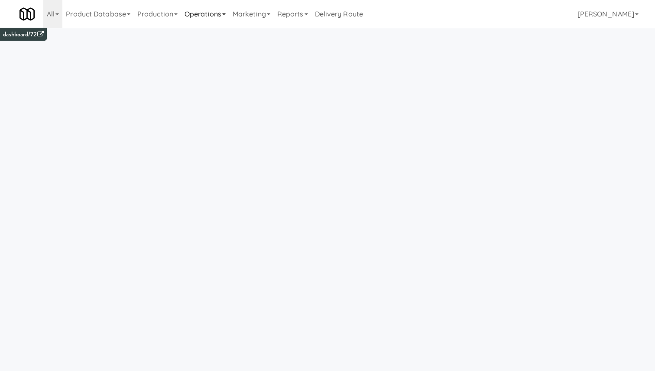
click at [206, 11] on link "Operations" at bounding box center [205, 14] width 48 height 28
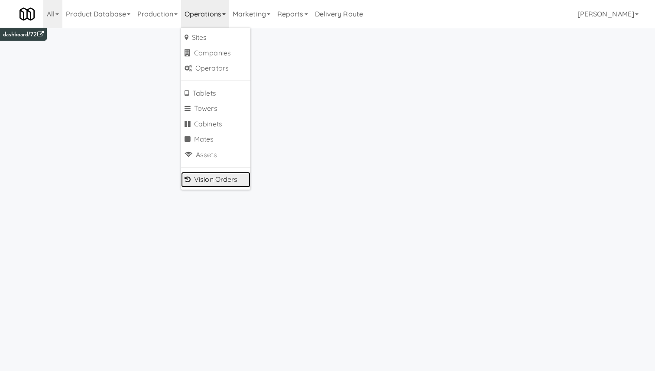
click at [218, 181] on link "Vision Orders" at bounding box center [215, 180] width 69 height 16
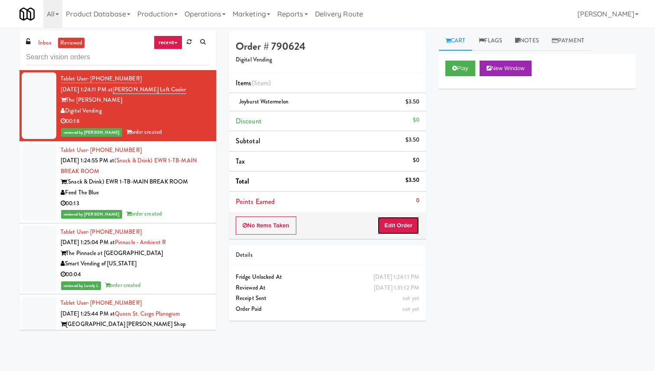
click at [399, 221] on button "Edit Order" at bounding box center [398, 226] width 42 height 18
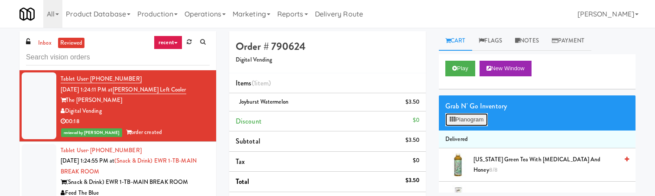
click at [470, 120] on button "Planogram" at bounding box center [466, 119] width 42 height 13
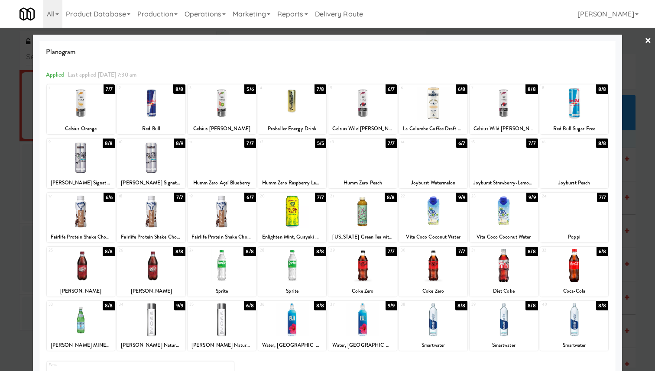
click at [356, 99] on div at bounding box center [362, 103] width 68 height 33
click at [639, 49] on div at bounding box center [327, 185] width 655 height 371
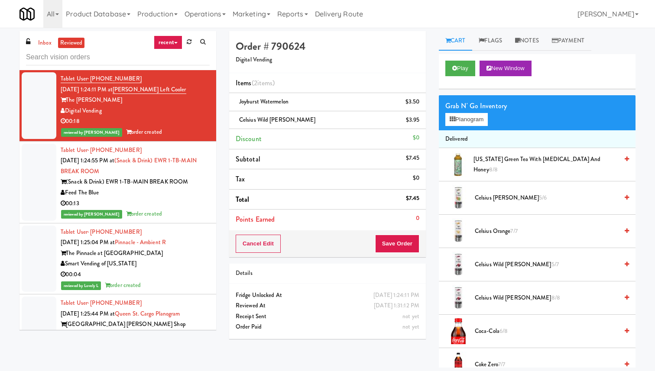
click at [170, 196] on div "Feed The Blue" at bounding box center [135, 193] width 149 height 11
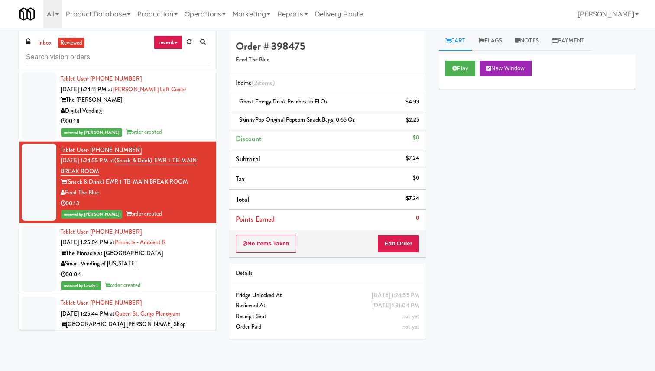
click at [208, 113] on div "Digital Vending" at bounding box center [135, 111] width 149 height 11
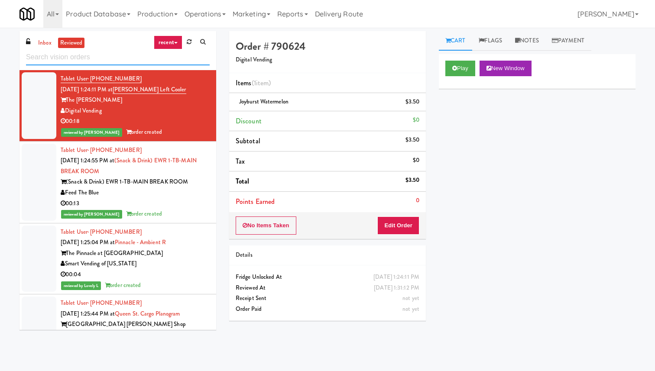
click at [131, 58] on input "text" at bounding box center [118, 57] width 184 height 16
paste input "399 Fremont"
type input "399 Fremont"
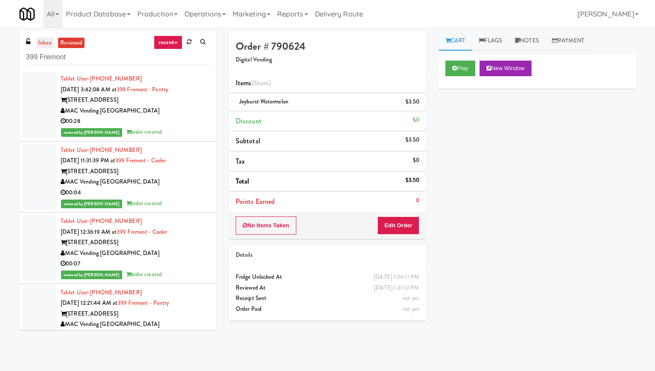
click at [46, 41] on link "inbox" at bounding box center [45, 43] width 18 height 11
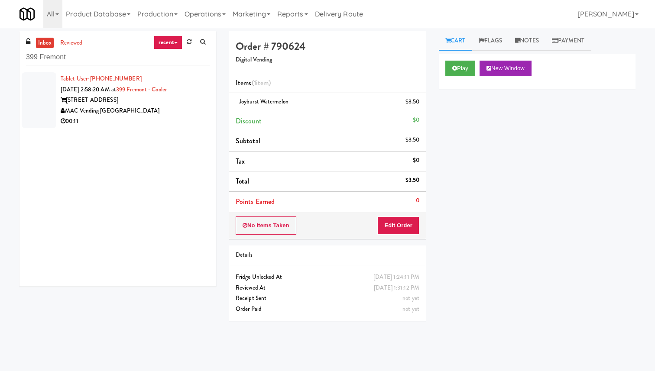
click at [181, 111] on div "MAC Vending [GEOGRAPHIC_DATA]" at bounding box center [135, 111] width 149 height 11
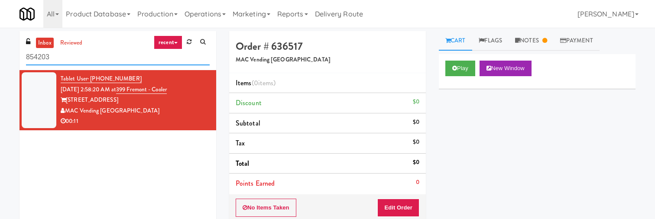
drag, startPoint x: 74, startPoint y: 62, endPoint x: 0, endPoint y: 55, distance: 74.4
click at [0, 55] on div "inbox reviewed recent all unclear take inventory issue suspicious failed recent…" at bounding box center [327, 170] width 655 height 278
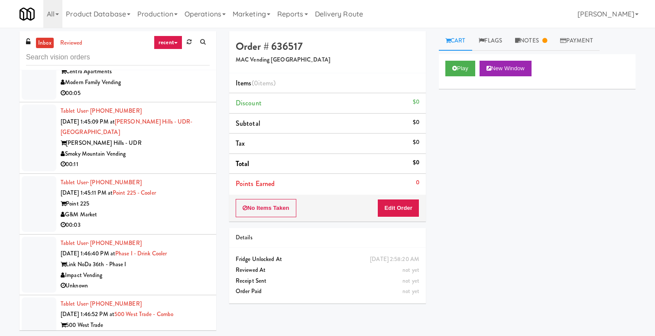
scroll to position [814, 0]
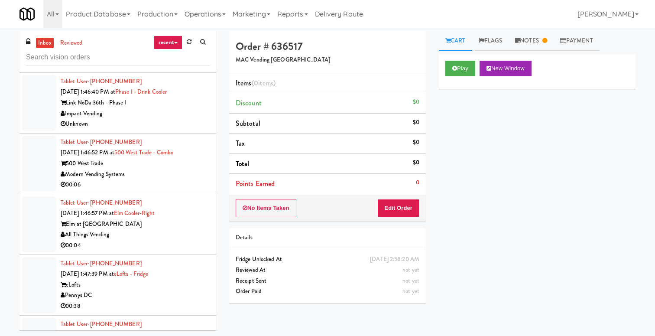
click at [181, 119] on div "Modern Vending Systems" at bounding box center [135, 174] width 149 height 11
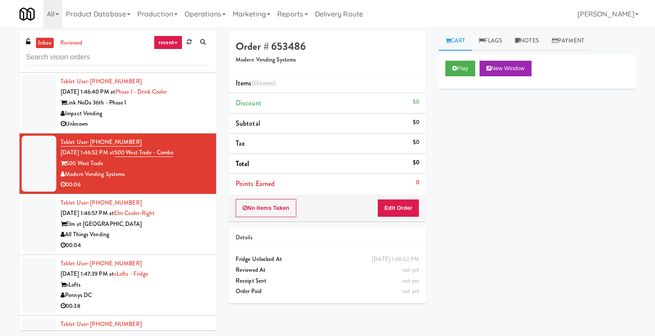
click at [175, 119] on div "All Things Vending" at bounding box center [135, 234] width 149 height 11
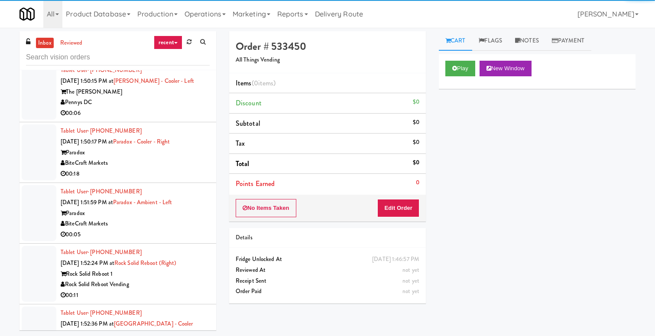
scroll to position [1517, 0]
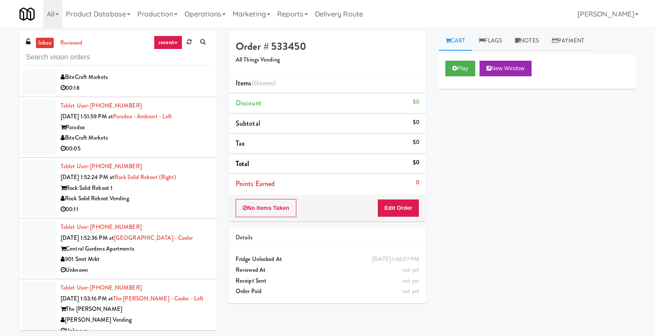
click at [187, 119] on div "00:11" at bounding box center [135, 209] width 149 height 11
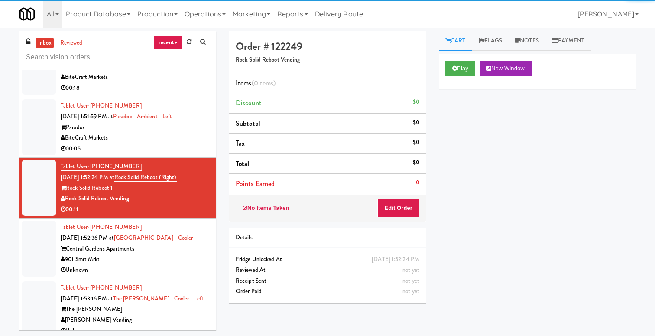
scroll to position [28, 0]
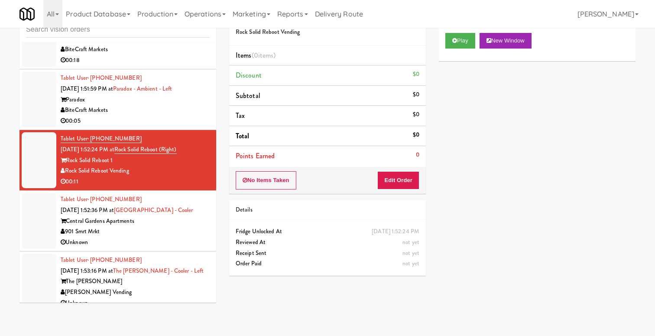
click at [178, 119] on div "901 Smrt Mrkt" at bounding box center [135, 231] width 149 height 11
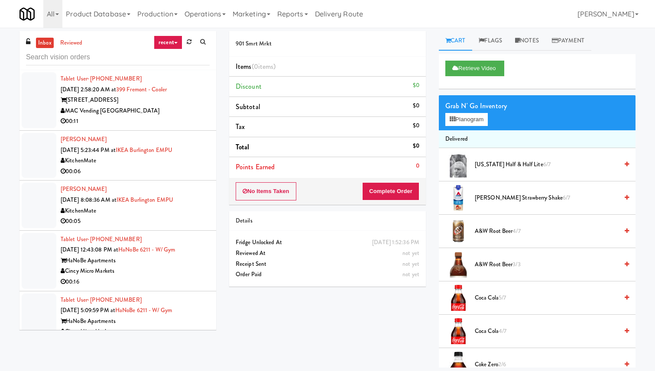
click at [129, 107] on div "MAC Vending [GEOGRAPHIC_DATA]" at bounding box center [135, 111] width 149 height 11
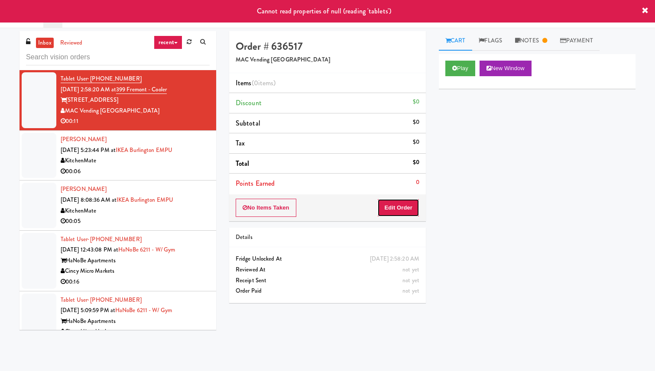
click at [400, 119] on button "Edit Order" at bounding box center [398, 208] width 42 height 18
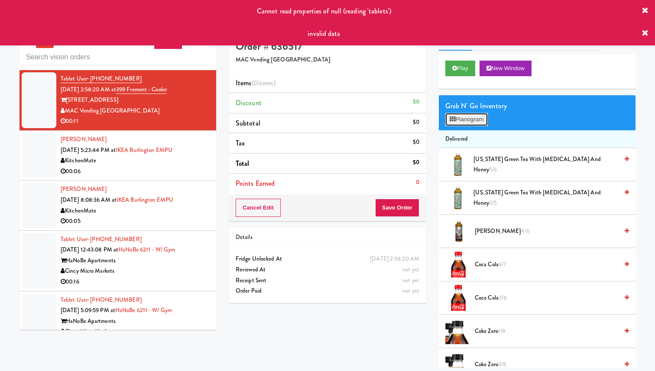
click at [476, 119] on button "Planogram" at bounding box center [466, 119] width 42 height 13
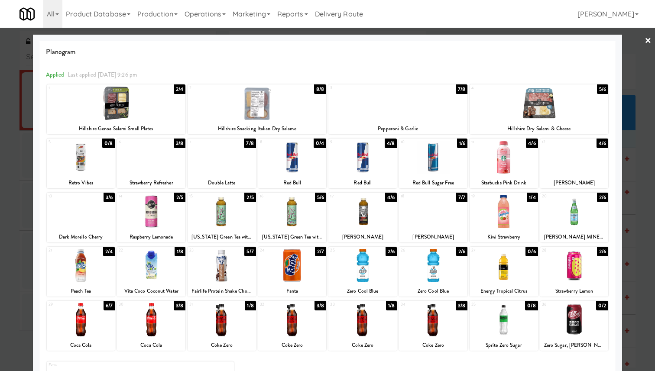
click at [278, 106] on div at bounding box center [257, 103] width 139 height 33
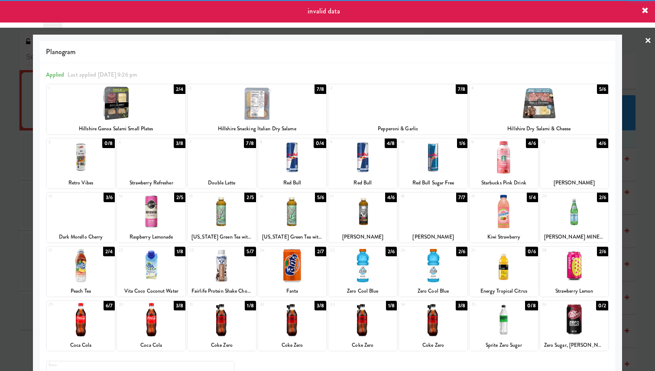
click at [298, 119] on div at bounding box center [292, 157] width 68 height 33
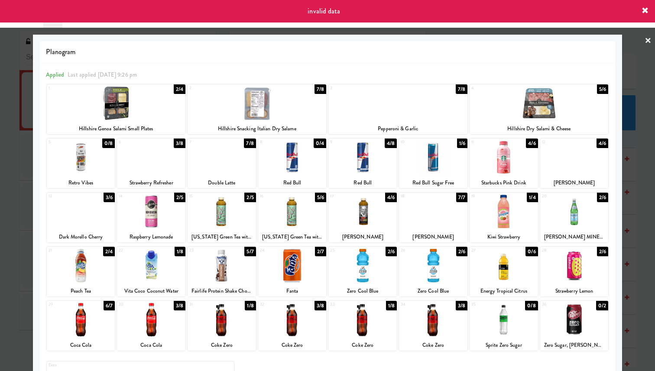
click at [644, 10] on icon at bounding box center [644, 10] width 7 height 7
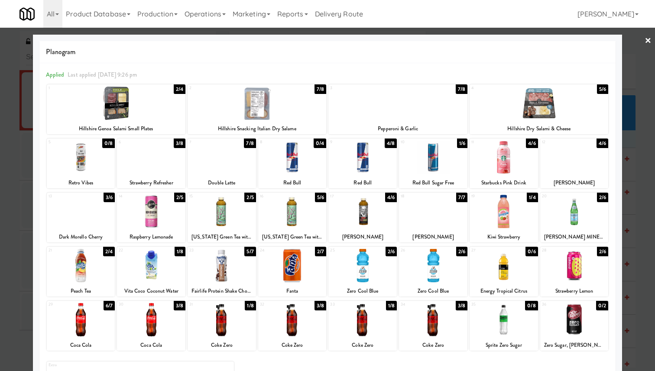
click at [636, 57] on div at bounding box center [327, 185] width 655 height 371
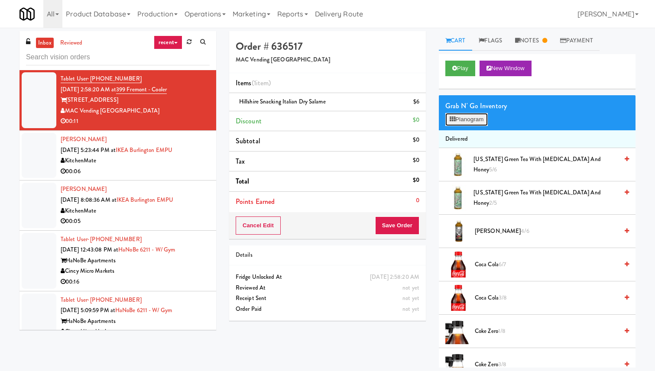
click at [466, 119] on button "Planogram" at bounding box center [466, 119] width 42 height 13
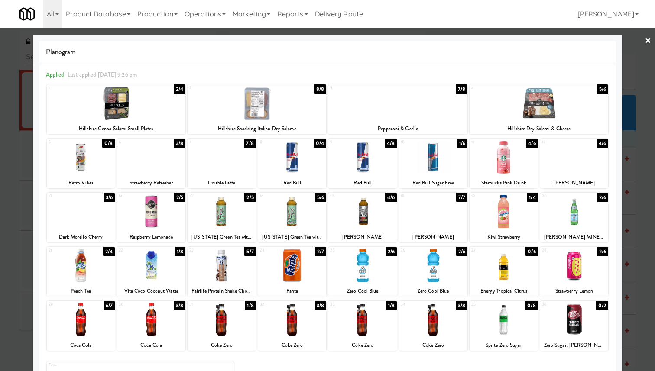
click at [509, 109] on div at bounding box center [538, 103] width 139 height 33
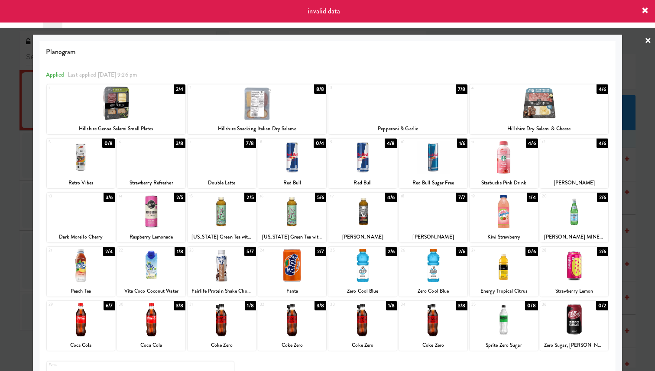
click at [505, 119] on div at bounding box center [503, 157] width 68 height 33
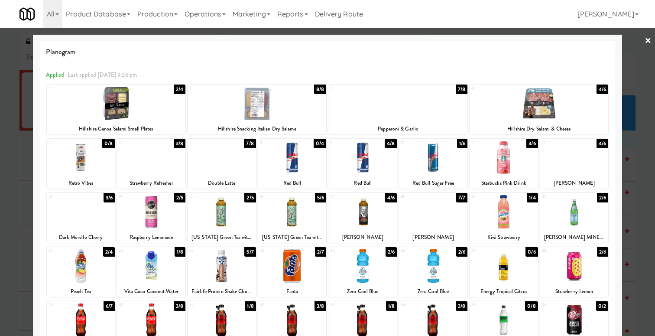
click at [16, 119] on div at bounding box center [327, 168] width 655 height 336
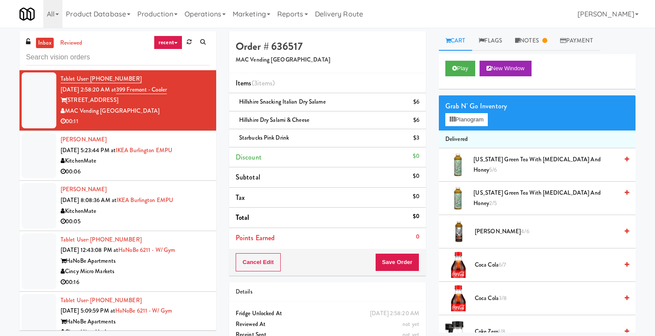
click at [162, 119] on div "00:06" at bounding box center [135, 171] width 149 height 11
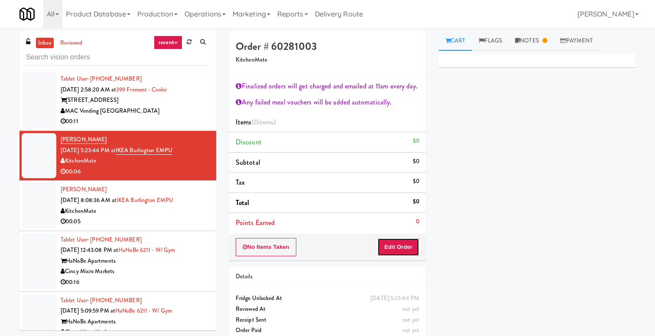
click at [404, 119] on button "Edit Order" at bounding box center [398, 247] width 42 height 18
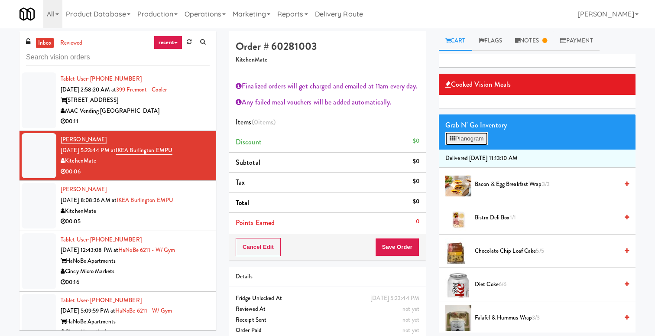
click at [466, 119] on button "Planogram" at bounding box center [466, 138] width 42 height 13
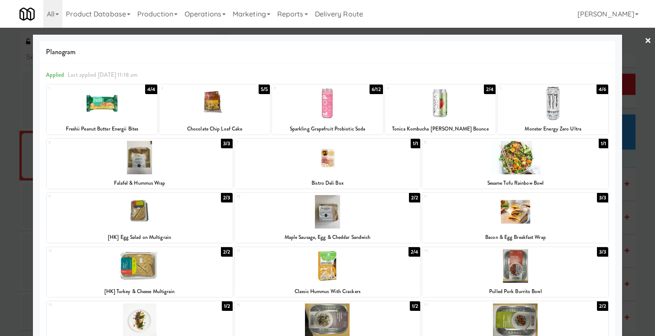
click at [132, 107] on div at bounding box center [102, 103] width 110 height 33
click at [213, 102] on div at bounding box center [214, 103] width 110 height 33
click at [327, 100] on div at bounding box center [327, 103] width 110 height 33
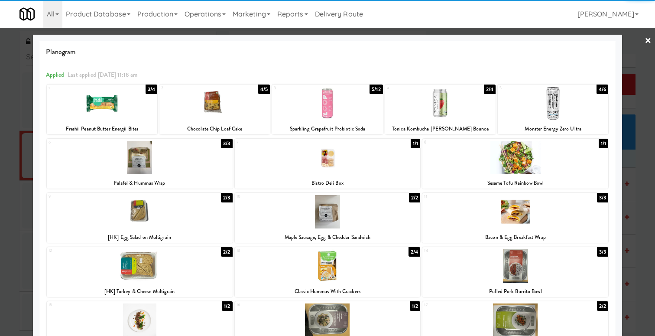
click at [453, 101] on div at bounding box center [440, 103] width 110 height 33
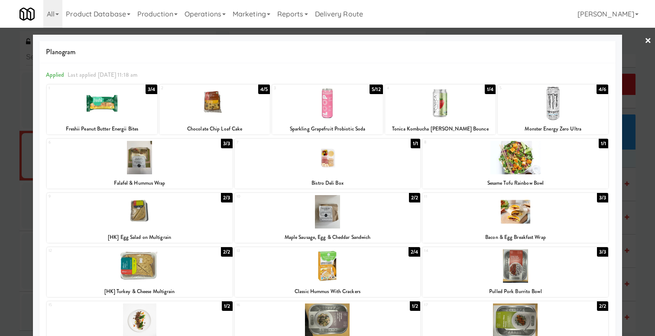
click at [552, 103] on div at bounding box center [553, 103] width 110 height 33
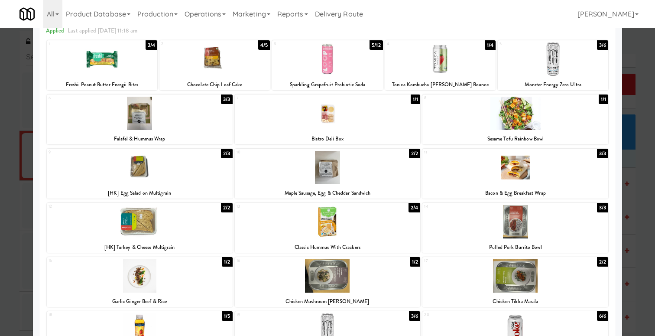
scroll to position [144, 0]
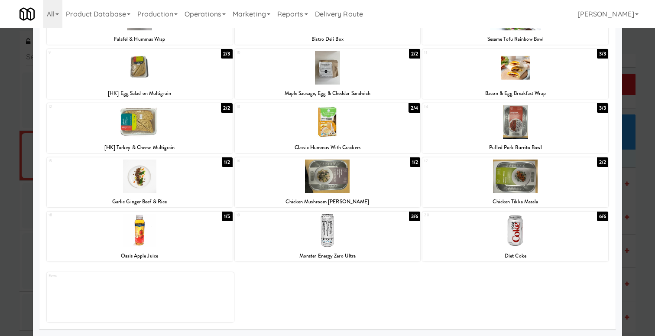
click at [187, 119] on div at bounding box center [140, 229] width 186 height 33
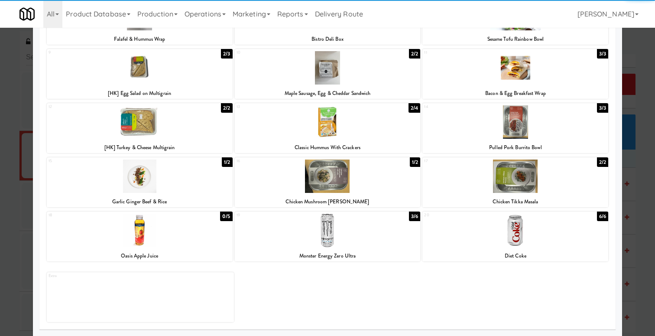
click at [327, 119] on div at bounding box center [328, 229] width 186 height 33
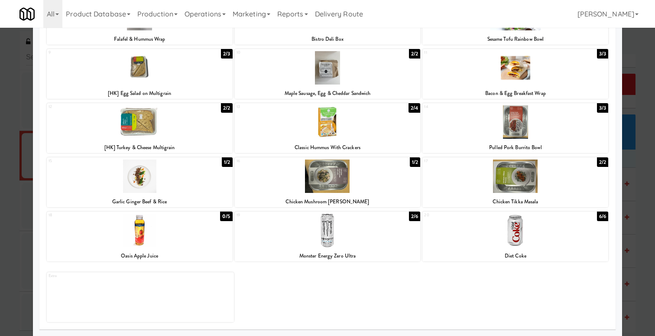
click at [511, 119] on div at bounding box center [515, 229] width 186 height 33
click at [168, 119] on div at bounding box center [140, 229] width 186 height 33
click at [648, 67] on div at bounding box center [327, 168] width 655 height 336
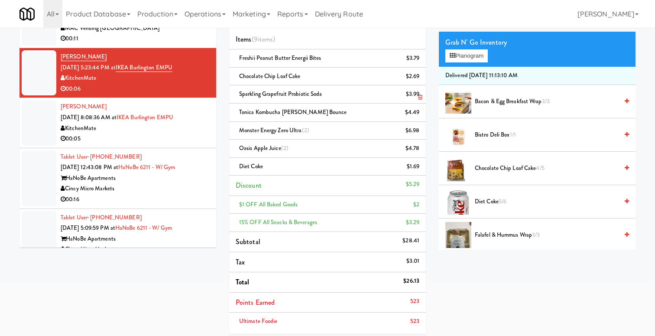
scroll to position [83, 0]
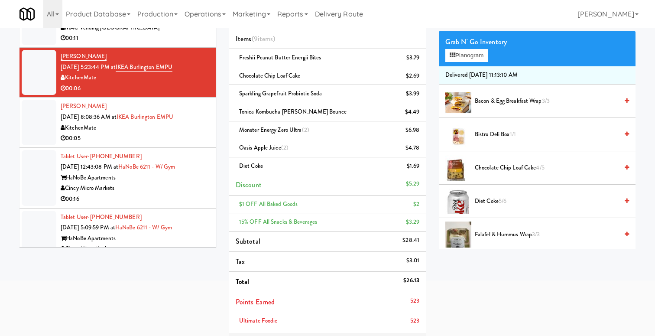
click at [159, 119] on div "Cincy Micro Markets" at bounding box center [135, 188] width 149 height 11
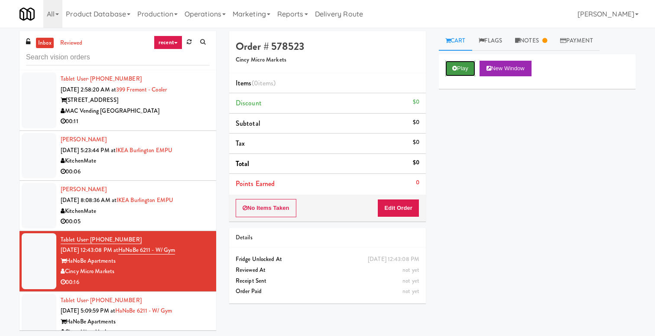
click at [462, 70] on button "Play" at bounding box center [460, 69] width 30 height 16
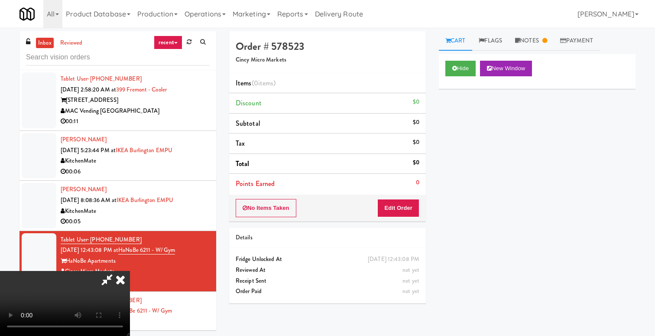
click at [483, 80] on div "Hide New Window" at bounding box center [537, 71] width 197 height 35
click at [130, 119] on icon at bounding box center [120, 279] width 19 height 17
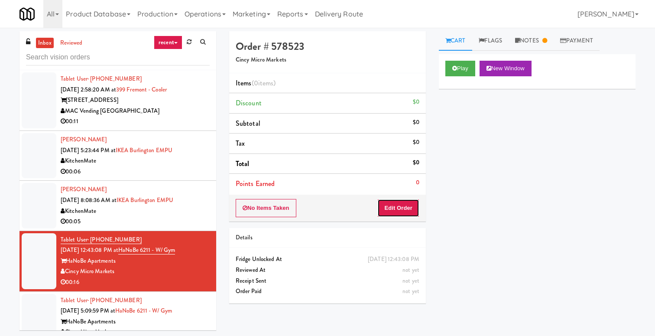
click at [404, 119] on button "Edit Order" at bounding box center [398, 208] width 42 height 18
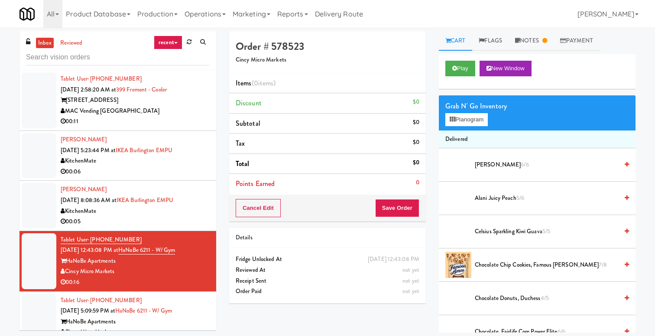
click at [498, 119] on li "Alani Cherry Slush 6/6" at bounding box center [537, 164] width 197 height 33
click at [623, 119] on li "Alani Cherry Slush 6/6" at bounding box center [537, 164] width 197 height 33
click at [624, 119] on icon at bounding box center [626, 165] width 4 height 6
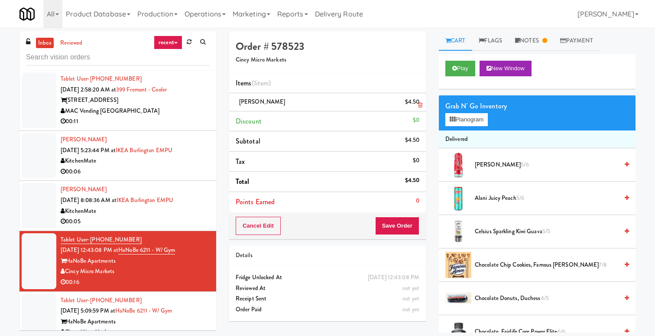
click at [416, 105] on link at bounding box center [418, 105] width 8 height 11
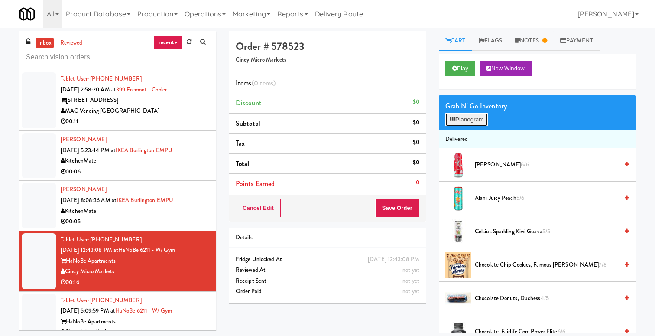
click at [458, 116] on button "Planogram" at bounding box center [466, 119] width 42 height 13
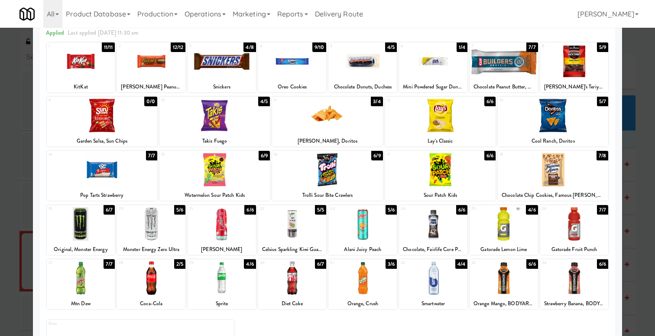
scroll to position [90, 0]
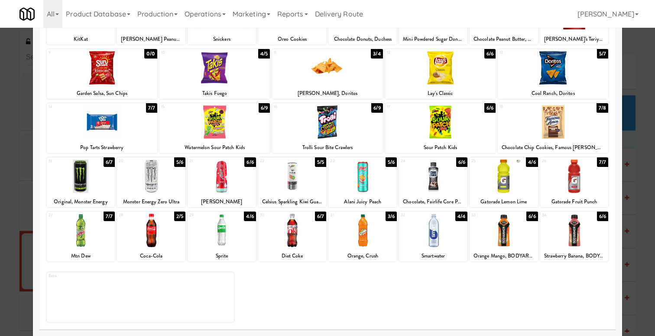
click at [4, 114] on div at bounding box center [327, 168] width 655 height 336
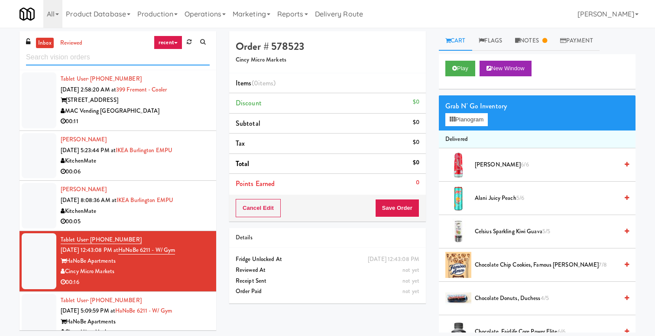
click at [95, 57] on input "text" at bounding box center [118, 57] width 184 height 16
paste input "t Nova - Cooler"
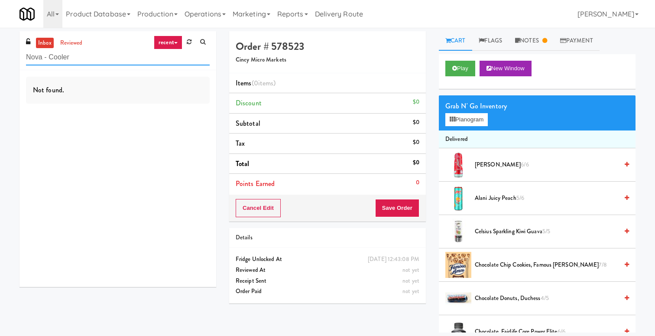
click at [71, 59] on input "Nova - Cooler" at bounding box center [118, 57] width 184 height 16
click at [67, 43] on link "reviewed" at bounding box center [71, 43] width 27 height 11
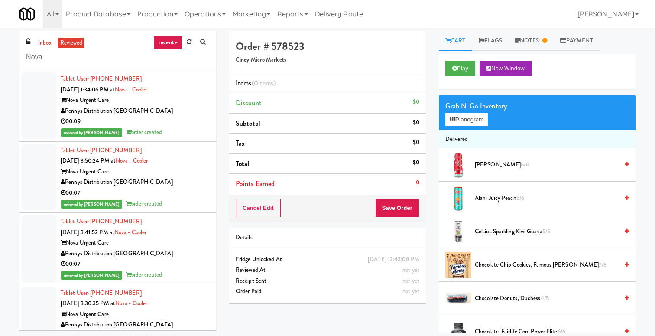
click at [168, 119] on div "00:09" at bounding box center [135, 121] width 149 height 11
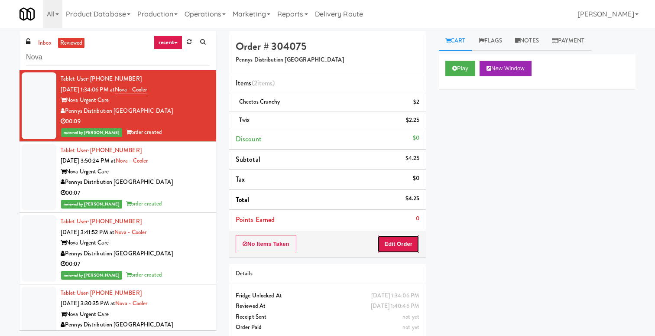
click at [400, 119] on button "Edit Order" at bounding box center [398, 244] width 42 height 18
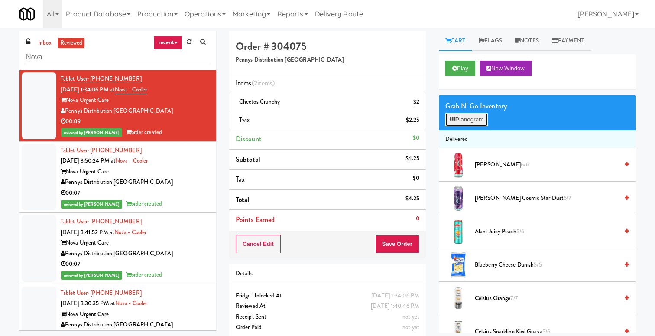
click at [473, 119] on button "Planogram" at bounding box center [466, 119] width 42 height 13
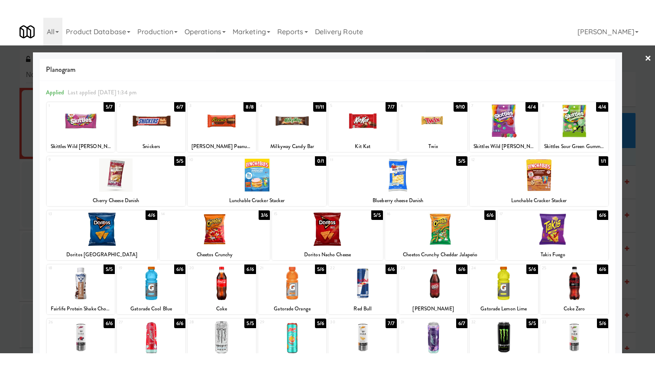
scroll to position [90, 0]
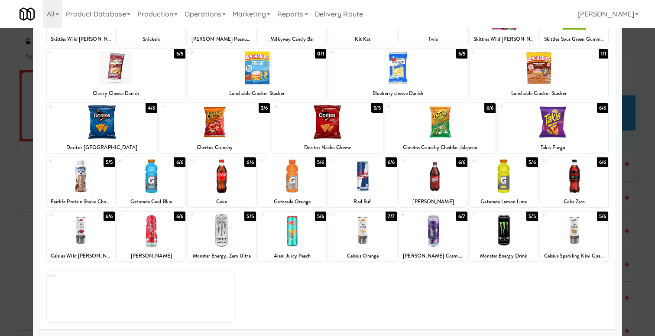
click at [637, 87] on div at bounding box center [327, 168] width 655 height 336
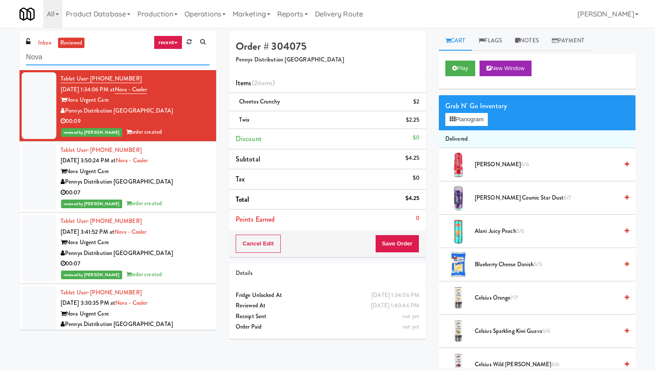
click at [101, 58] on input "Nova" at bounding box center [118, 57] width 184 height 16
paste input "eLofts - Fridge"
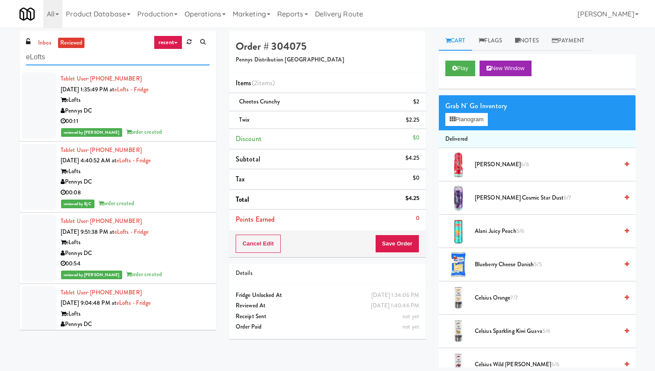
type input "eLofts"
click at [174, 119] on div "reviewed by Gladys E order created" at bounding box center [135, 132] width 149 height 11
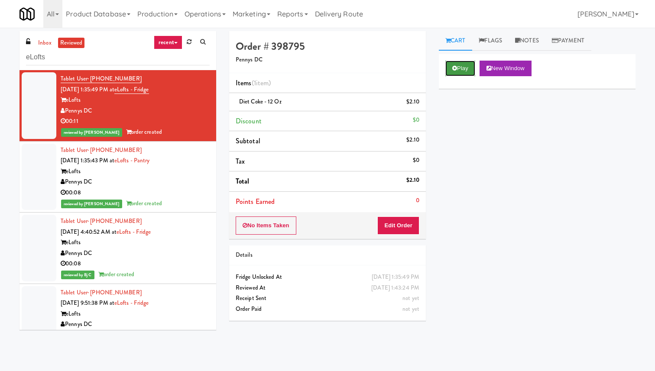
click at [460, 62] on button "Play" at bounding box center [460, 69] width 30 height 16
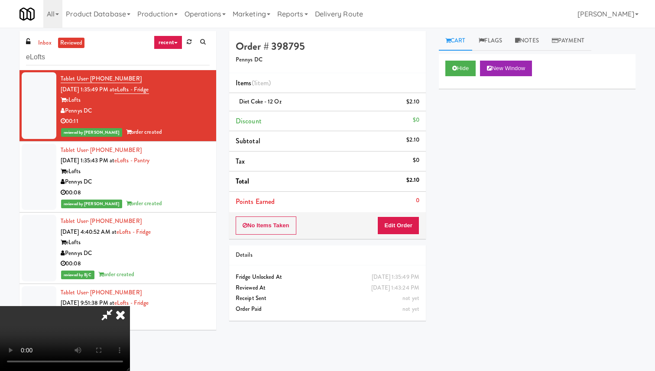
click at [531, 119] on div "Hide New Window Primary Flag Clear Flag if unable to determine what was taken o…" at bounding box center [537, 216] width 197 height 325
click at [117, 119] on icon at bounding box center [107, 314] width 20 height 17
click at [412, 119] on button "Edit Order" at bounding box center [398, 226] width 42 height 18
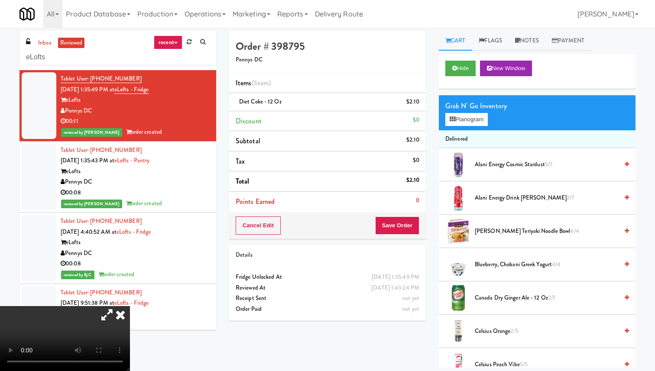
click at [117, 119] on icon at bounding box center [107, 314] width 20 height 17
click at [130, 119] on icon at bounding box center [120, 314] width 19 height 17
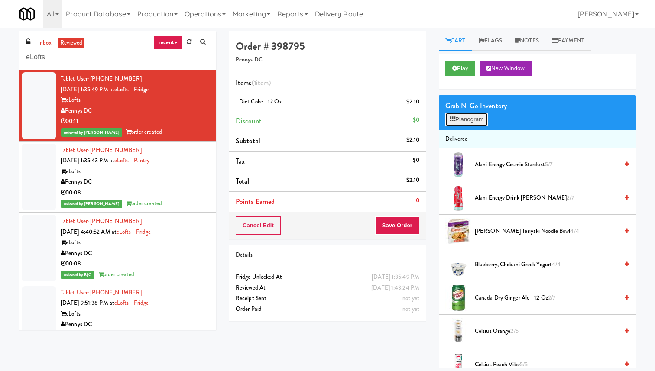
click at [477, 119] on button "Planogram" at bounding box center [466, 119] width 42 height 13
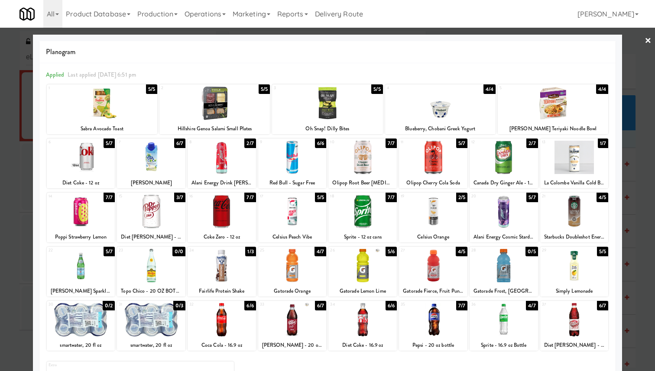
click at [637, 85] on div at bounding box center [327, 185] width 655 height 371
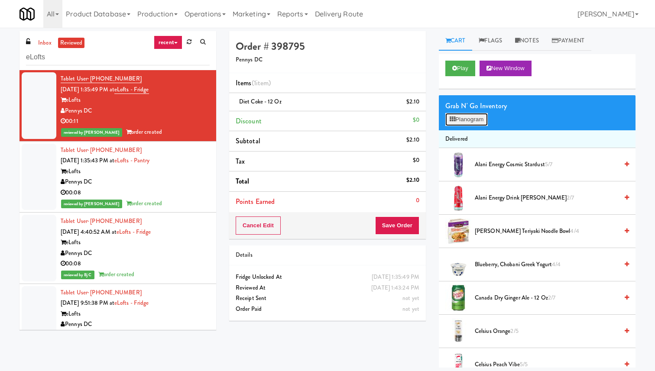
click at [475, 119] on button "Planogram" at bounding box center [466, 119] width 42 height 13
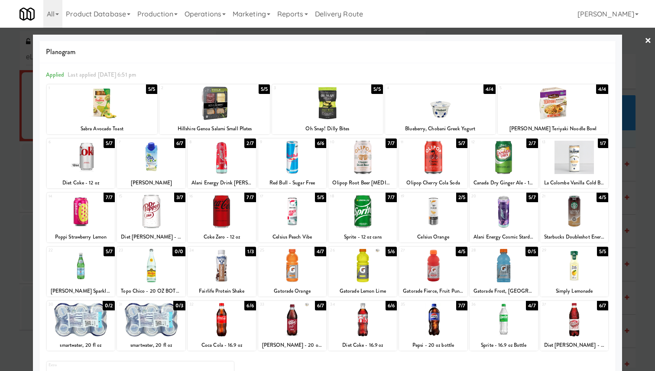
click at [646, 58] on div at bounding box center [327, 185] width 655 height 371
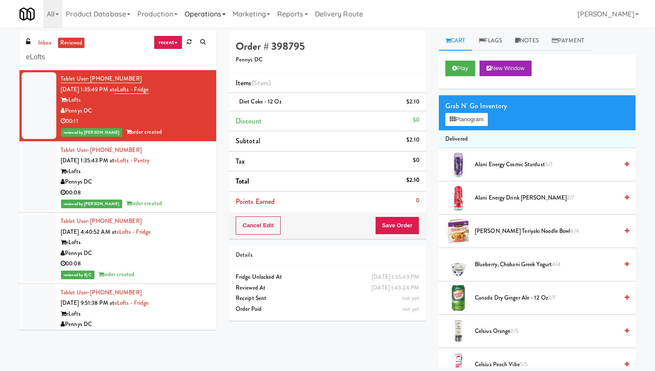
click at [217, 14] on link "Operations" at bounding box center [205, 14] width 48 height 28
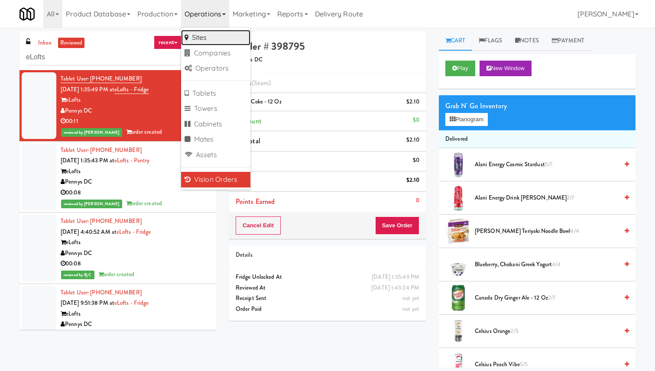
click at [220, 39] on link "Sites" at bounding box center [215, 38] width 69 height 16
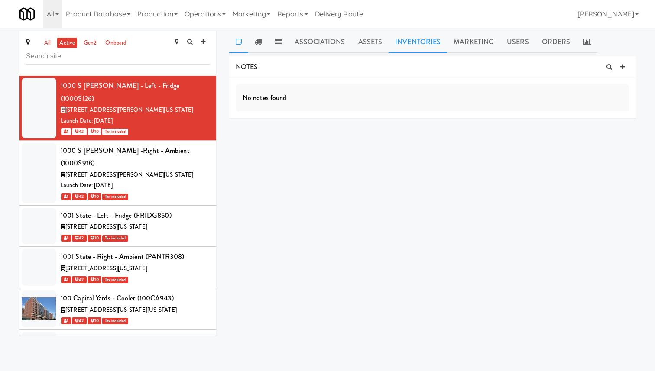
click at [419, 52] on link "Inventories" at bounding box center [417, 42] width 58 height 22
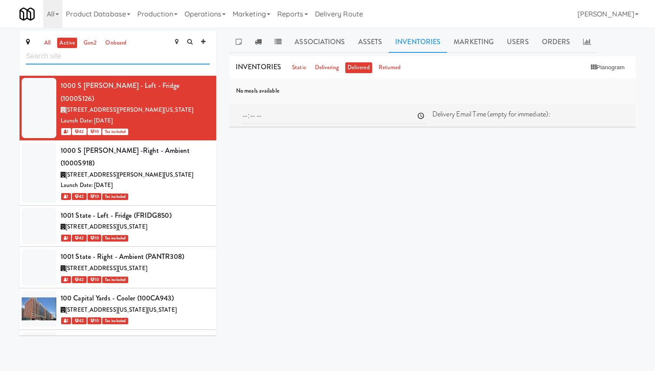
click at [173, 55] on input "text" at bounding box center [118, 57] width 184 height 16
type input "ten"
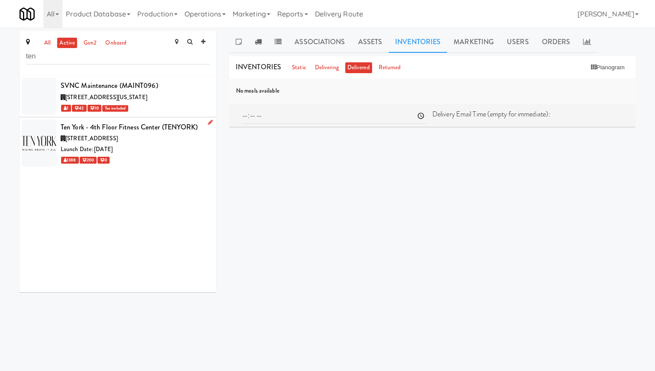
click at [177, 119] on div "Launch Date: Oct 03, 2022" at bounding box center [135, 149] width 149 height 11
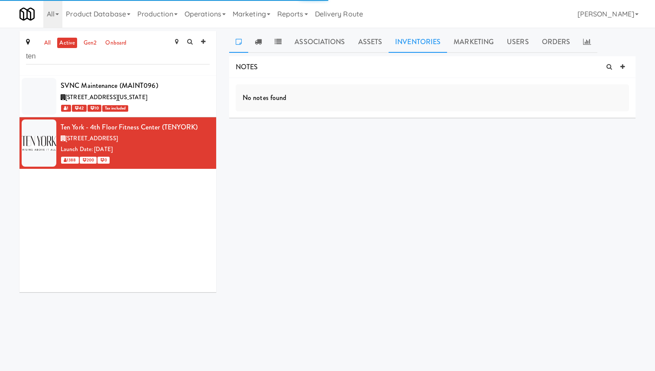
click at [419, 41] on link "Inventories" at bounding box center [417, 42] width 58 height 22
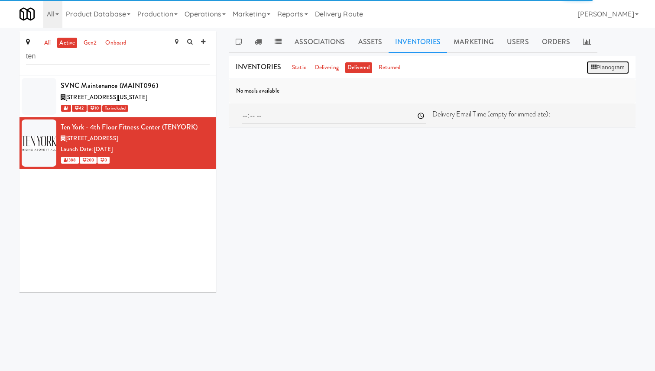
click at [602, 70] on button "Planogram" at bounding box center [607, 67] width 42 height 13
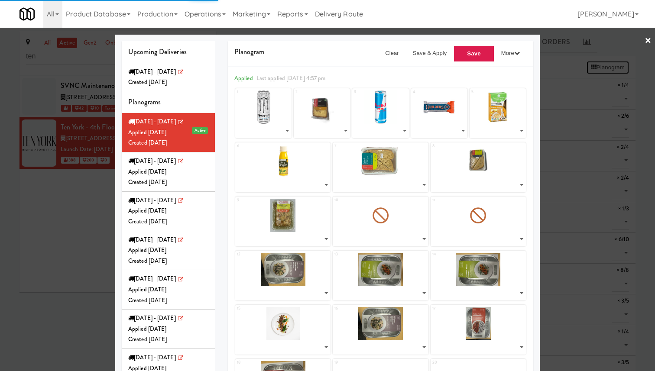
select select "number:260634"
select select "number:261195"
select select "number:260733"
select select "number:260712"
select select "number:250473"
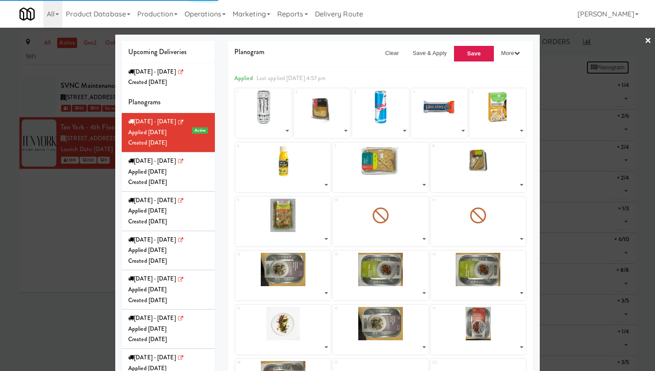
select select "number:257192"
select select "number:261042"
select select "number:261175"
select select "number:261100"
select select "number:260807"
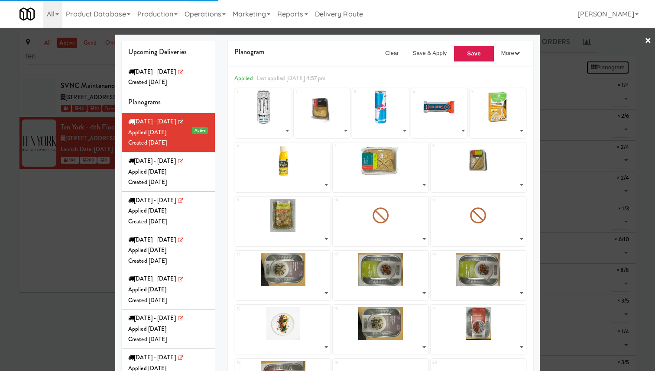
select select "number:260856"
select select "number:259626"
select select "number:259750"
select select "number:259802"
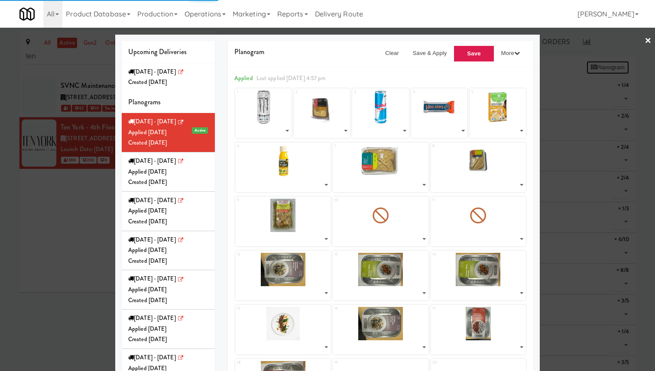
select select "number:259626"
select select "number:259688"
select select "number:259840"
select select "number:260681"
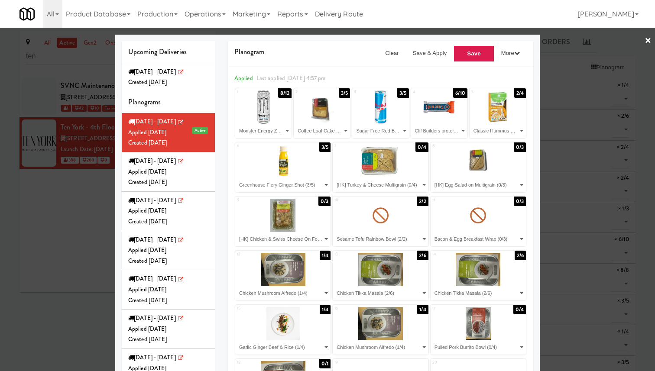
click at [194, 82] on div "Created Tue Aug 05, 2025" at bounding box center [168, 82] width 80 height 11
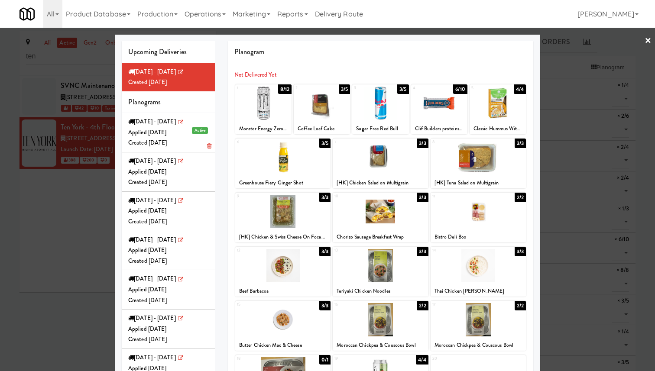
click at [155, 119] on div "Applied Sun Aug 03, 2025" at bounding box center [168, 132] width 80 height 11
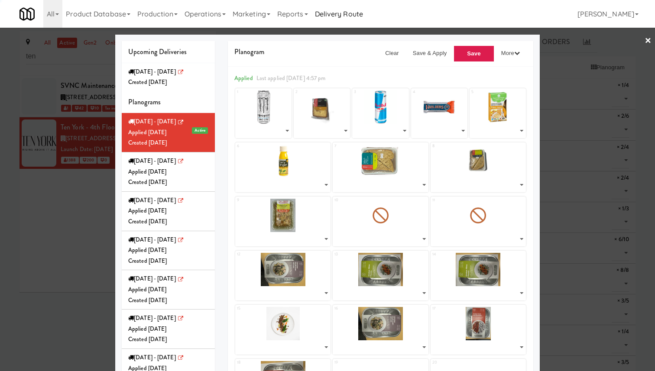
select select "number:260634"
select select "number:261195"
select select "number:260733"
select select "number:260712"
select select "number:250473"
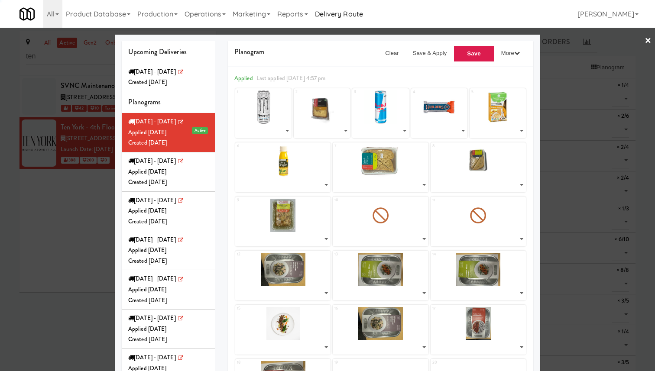
select select "number:257192"
select select "number:261042"
select select "number:261175"
select select "number:261100"
select select "number:260807"
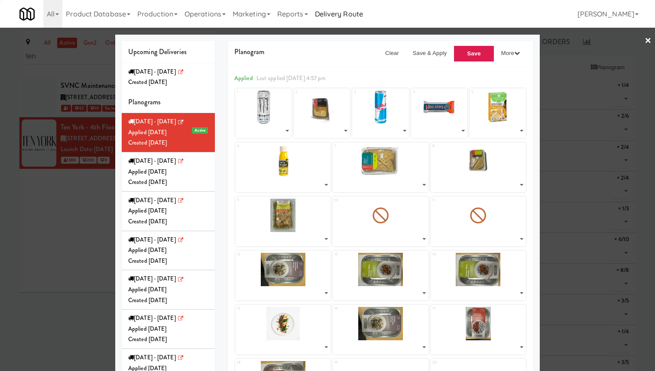
select select "number:260856"
select select "number:259626"
select select "number:259750"
select select "number:259802"
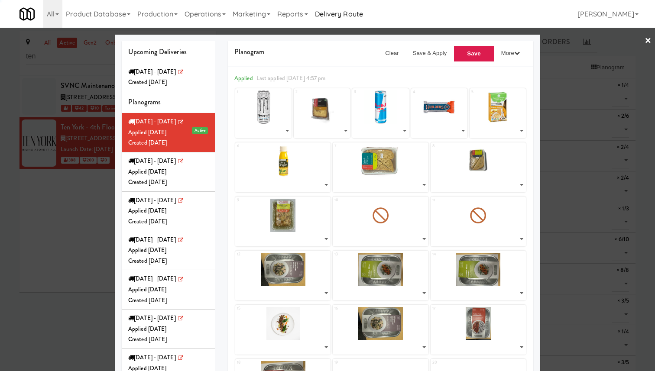
select select "number:259626"
select select "number:259688"
select select "number:259840"
select select "number:260681"
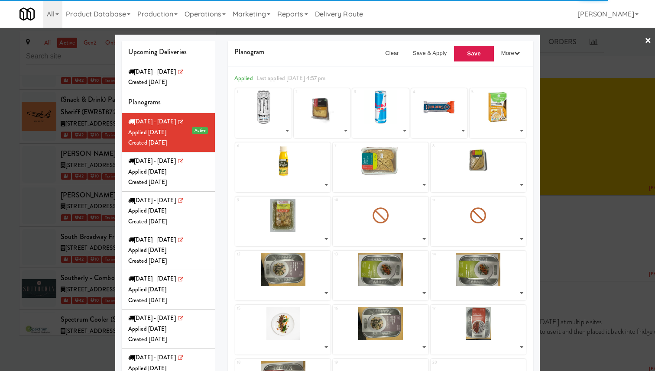
select select "number:260634"
select select "number:261195"
select select "number:260733"
select select "number:260712"
select select "number:250473"
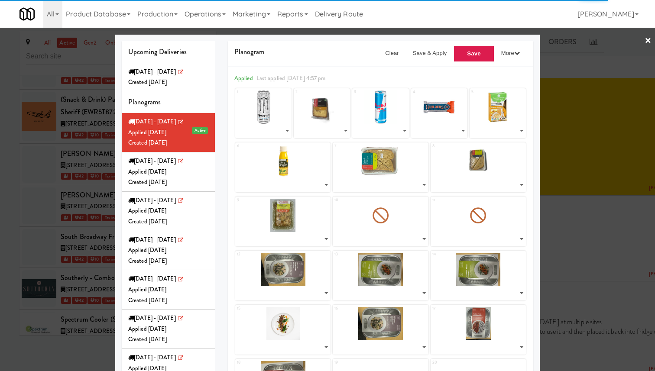
select select "number:257192"
select select "number:261042"
select select "number:261175"
select select "number:261100"
select select "number:260807"
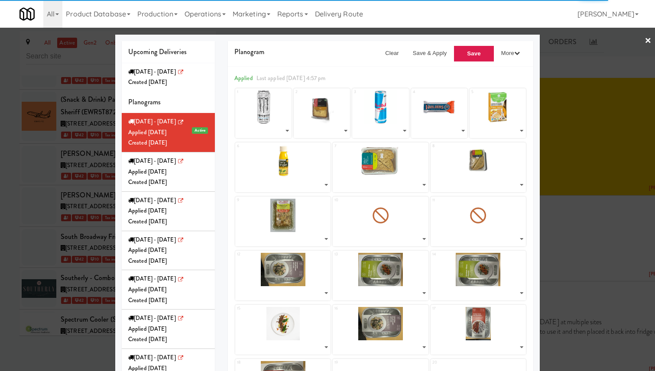
select select "number:260856"
select select "number:259626"
select select "number:259750"
select select "number:259802"
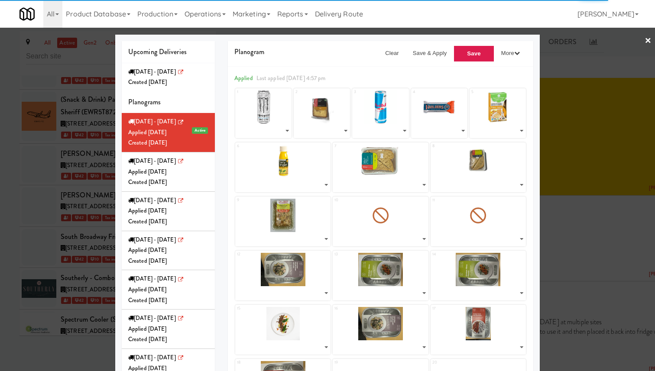
select select "number:259626"
select select "number:259688"
select select "number:259840"
select select "number:260681"
